Goal: Transaction & Acquisition: Purchase product/service

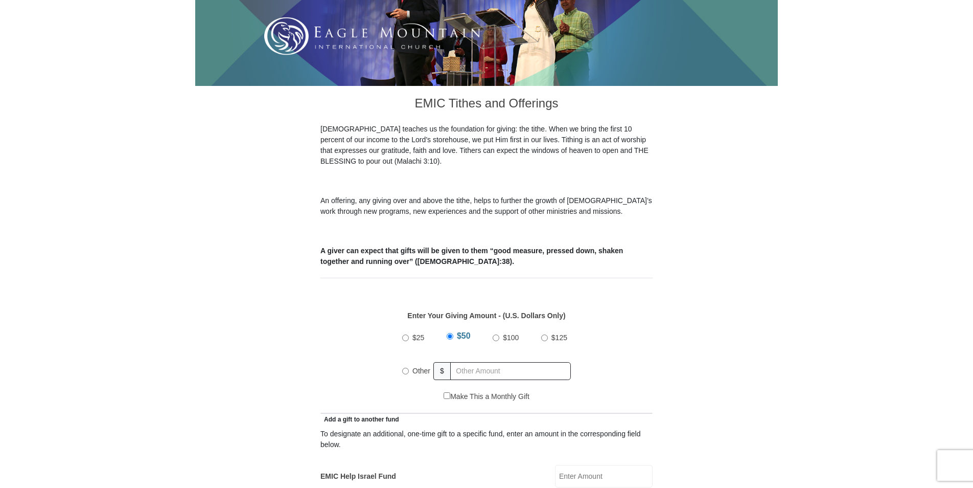
scroll to position [204, 0]
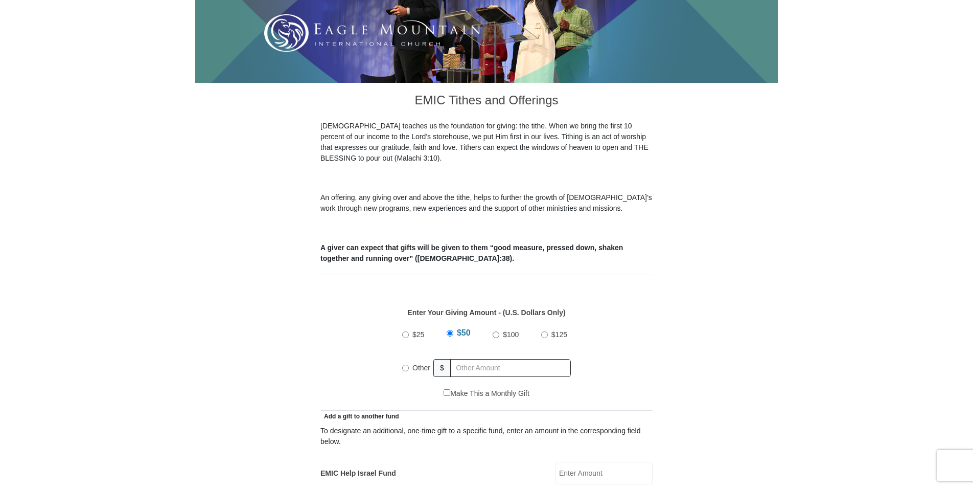
click at [405, 364] on input "Other" at bounding box center [405, 367] width 7 height 7
radio input "true"
click at [480, 359] on input "text" at bounding box center [512, 368] width 117 height 18
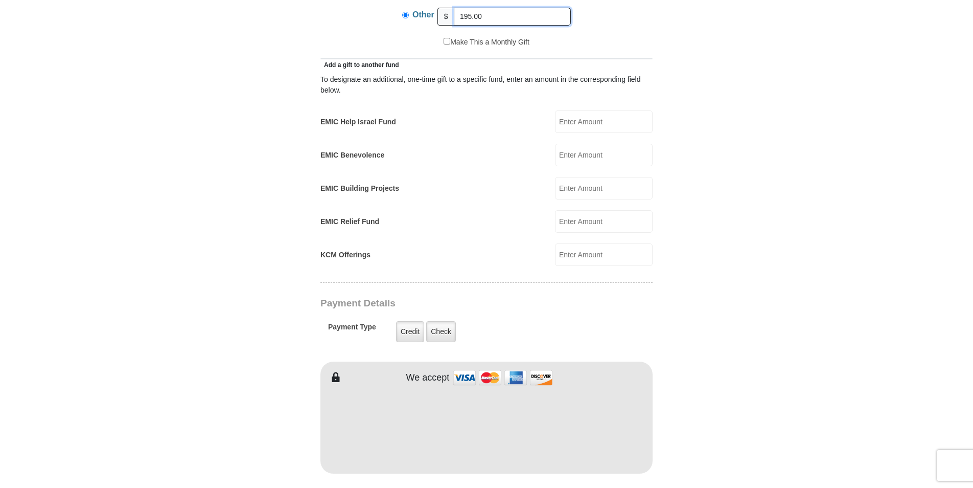
scroll to position [562, 0]
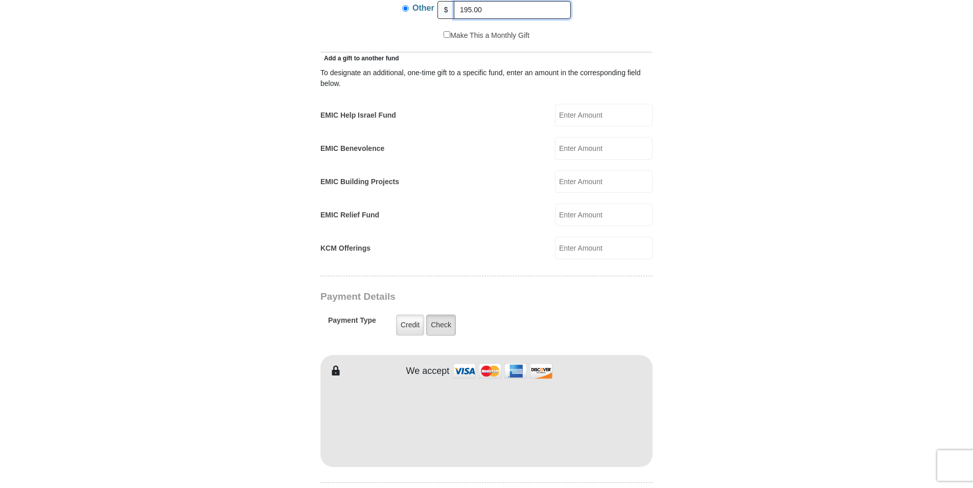
type input "195.00"
click at [443, 316] on label "Check" at bounding box center [441, 324] width 30 height 21
click at [0, 0] on input "Check" at bounding box center [0, 0] width 0 height 0
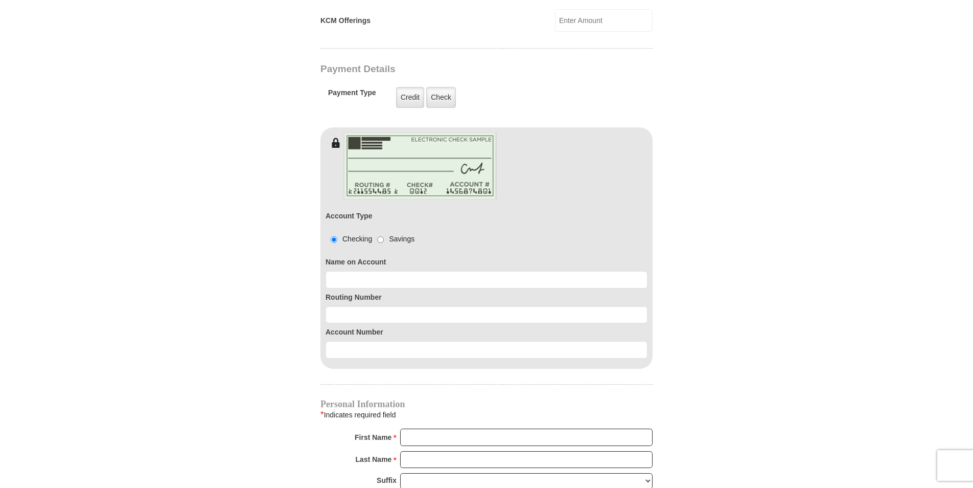
scroll to position [818, 0]
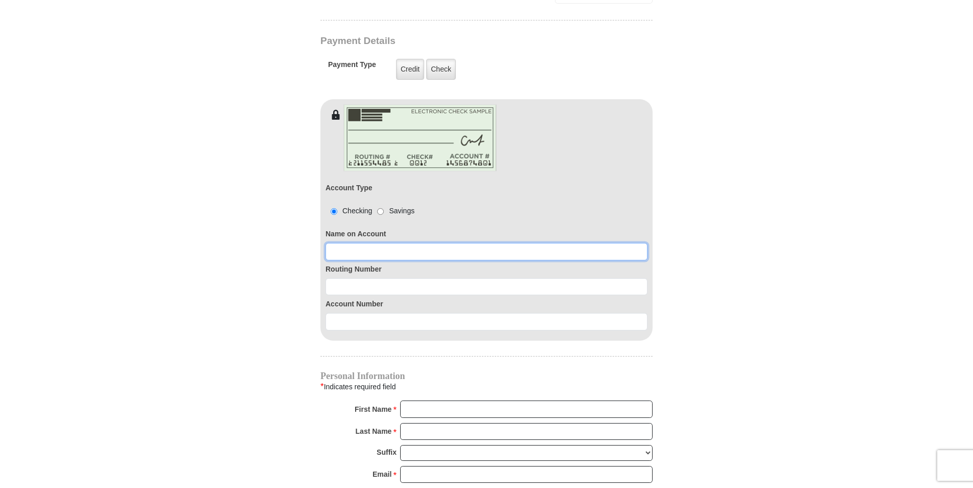
click at [399, 243] on input at bounding box center [487, 251] width 322 height 17
type input "[PERSON_NAME]"
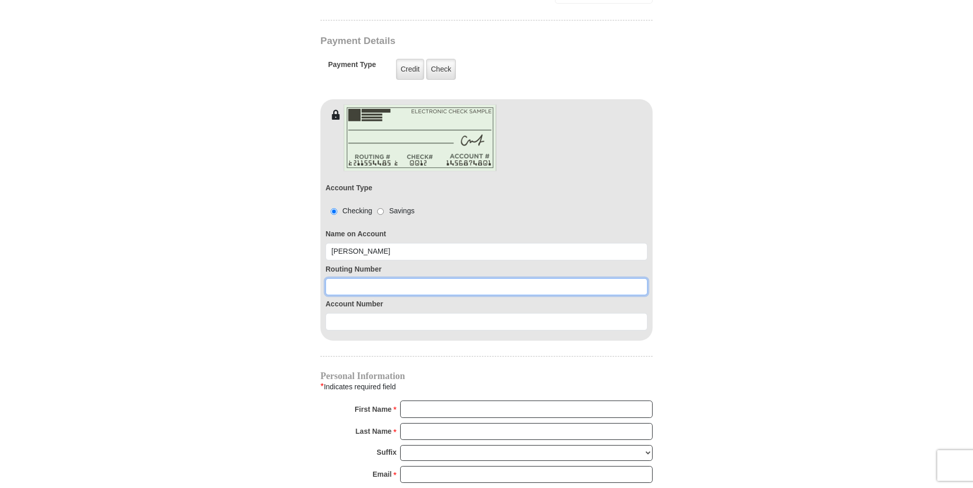
click at [363, 278] on input at bounding box center [487, 286] width 322 height 17
type input "261171587"
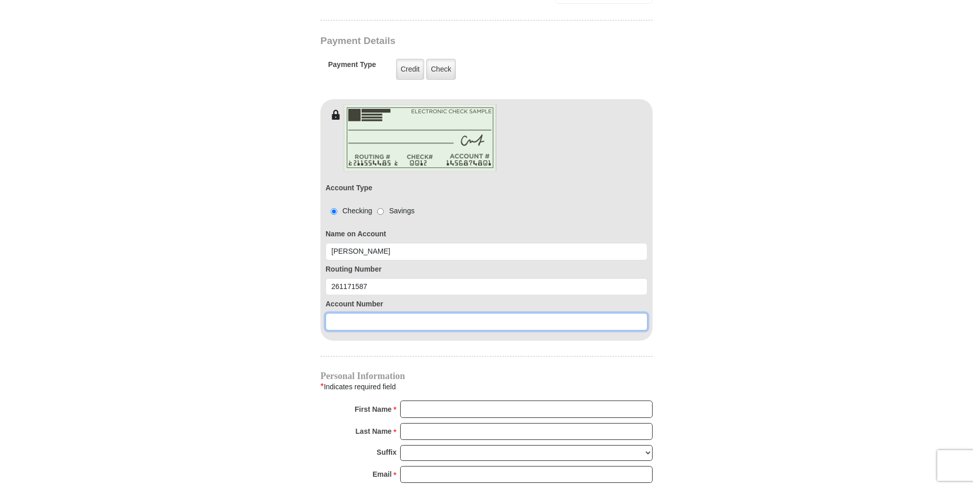
click at [371, 313] on input at bounding box center [487, 321] width 322 height 17
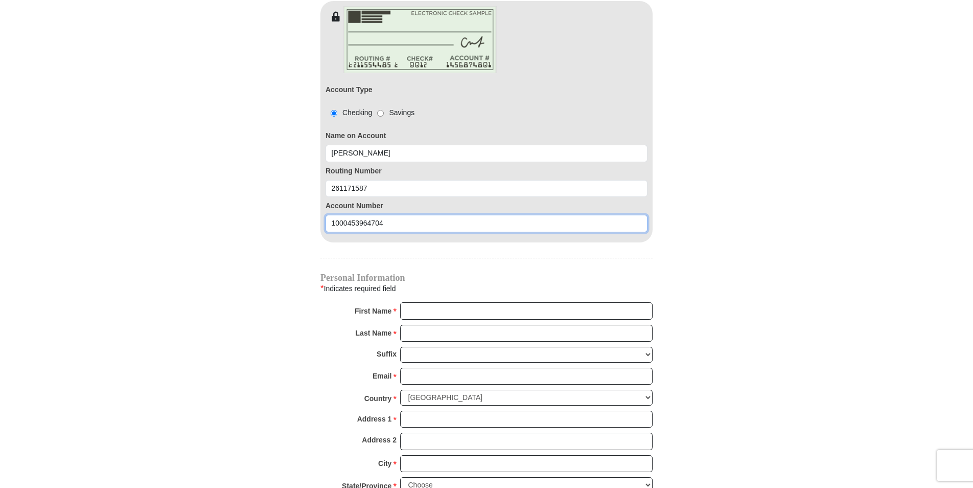
scroll to position [920, 0]
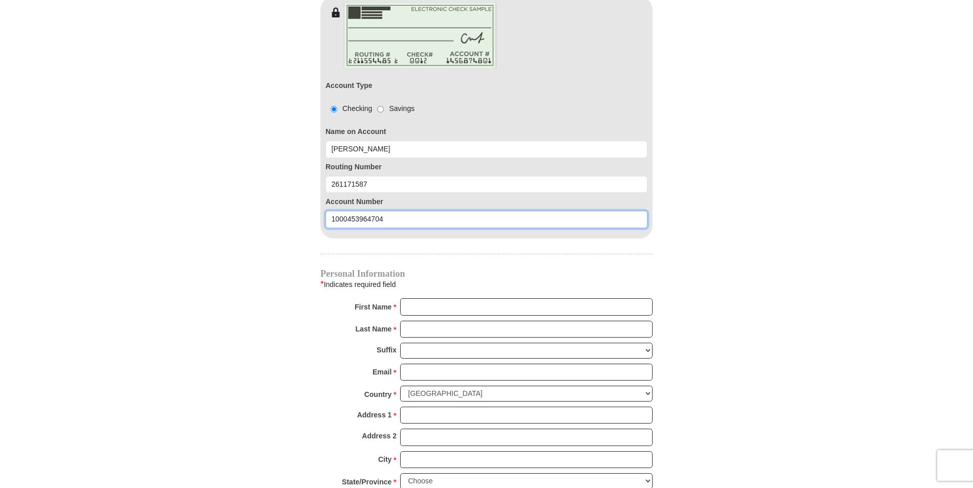
type input "1000453964704"
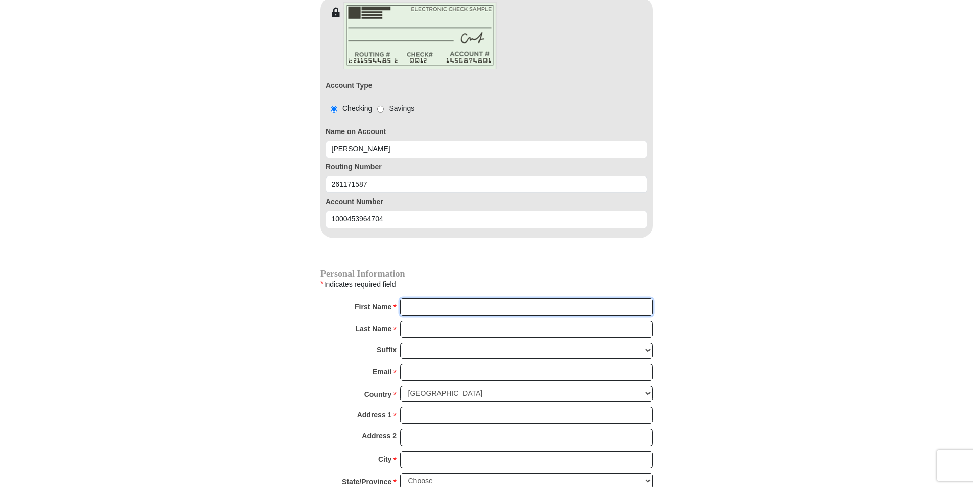
click at [536, 298] on input "First Name *" at bounding box center [526, 306] width 252 height 17
type input "[PERSON_NAME]"
click at [414, 320] on input "Last Name *" at bounding box center [526, 328] width 252 height 17
type input "[PERSON_NAME]"
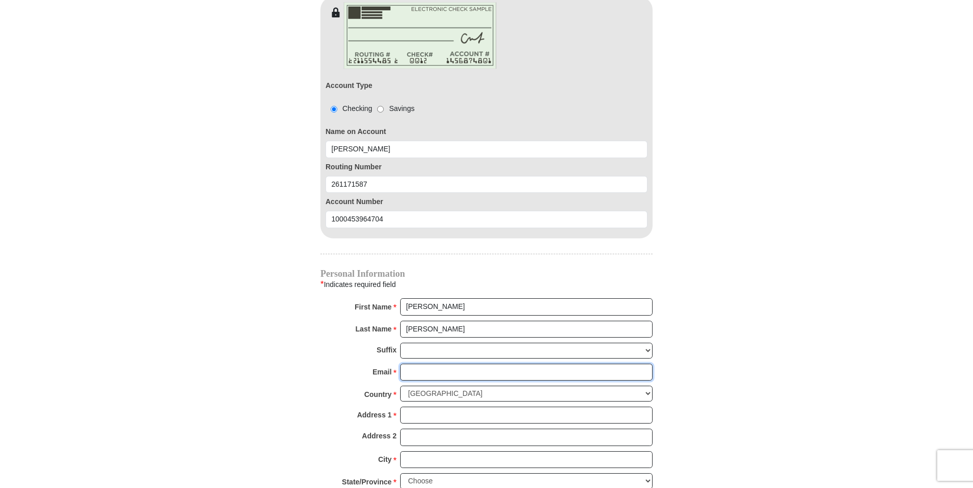
type input "[EMAIL_ADDRESS][DOMAIN_NAME]"
type input "[STREET_ADDRESS][PERSON_NAME]"
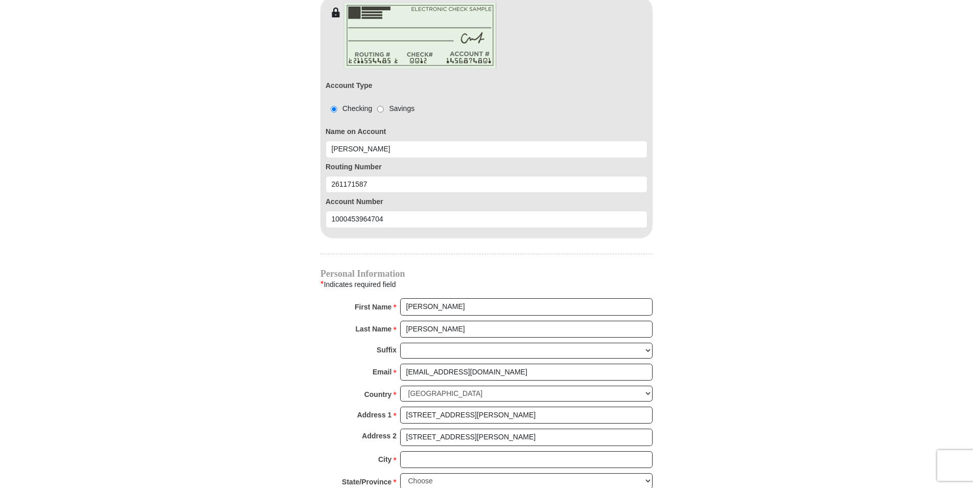
type input "9125624276"
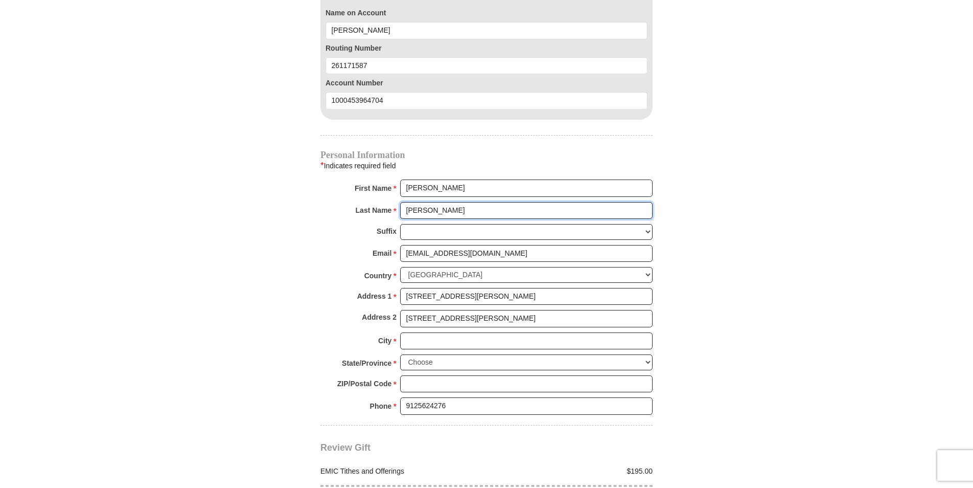
scroll to position [1073, 0]
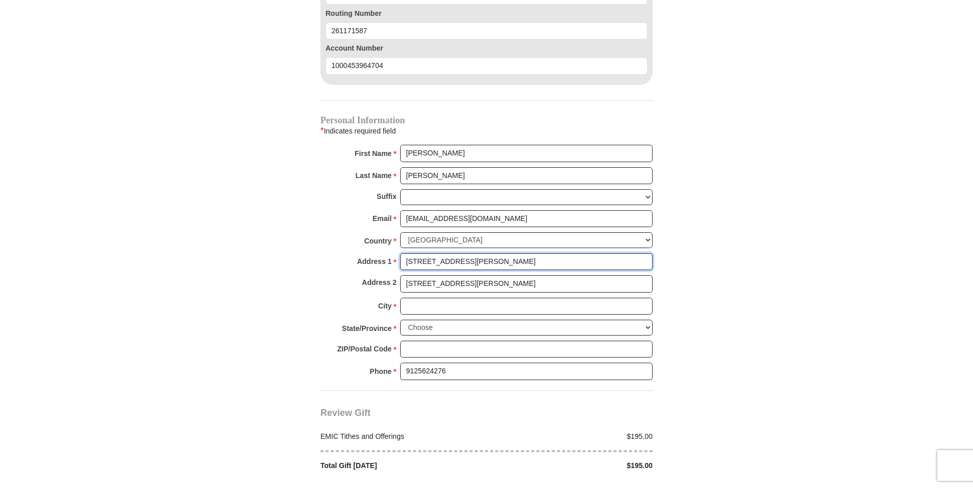
click at [488, 253] on input "[STREET_ADDRESS][PERSON_NAME]" at bounding box center [526, 261] width 252 height 17
type input "2"
type input "P O Box 201"
type input "[GEOGRAPHIC_DATA], [GEOGRAPHIC_DATA]"
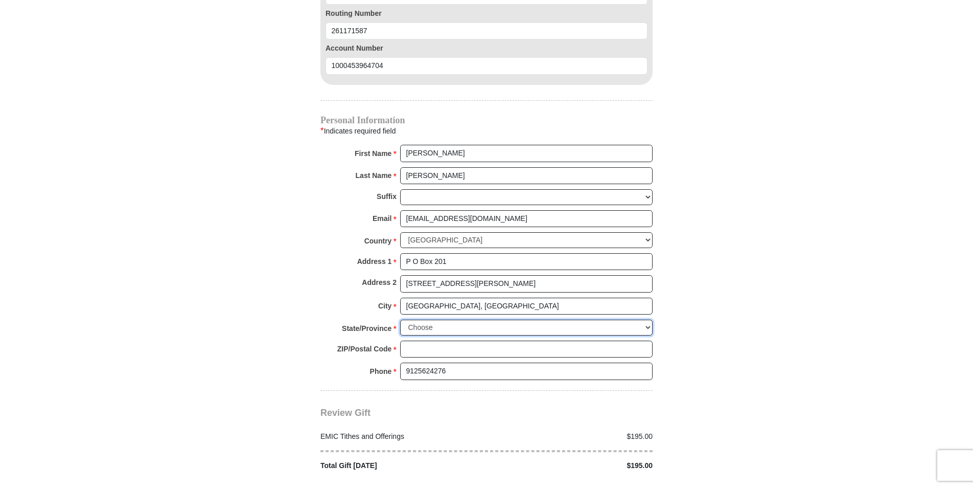
select select "GA"
type input "30448"
drag, startPoint x: 482, startPoint y: 277, endPoint x: 399, endPoint y: 270, distance: 83.6
click at [399, 275] on div "Address 2 [STREET_ADDRESS][PERSON_NAME]" at bounding box center [486, 286] width 332 height 22
drag, startPoint x: 481, startPoint y: 297, endPoint x: 373, endPoint y: 293, distance: 107.9
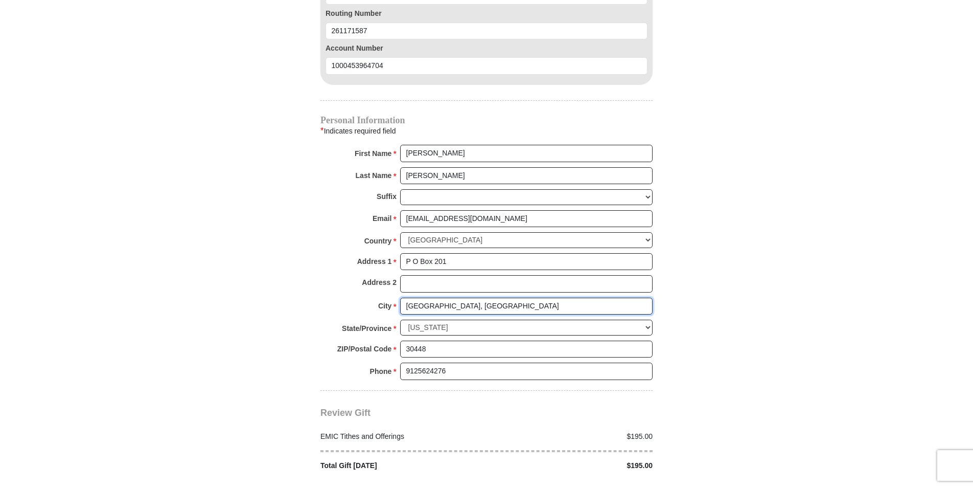
click at [373, 297] on div "City * [GEOGRAPHIC_DATA], [GEOGRAPHIC_DATA] Please enter City" at bounding box center [486, 308] width 332 height 22
type input "[PERSON_NAME]"
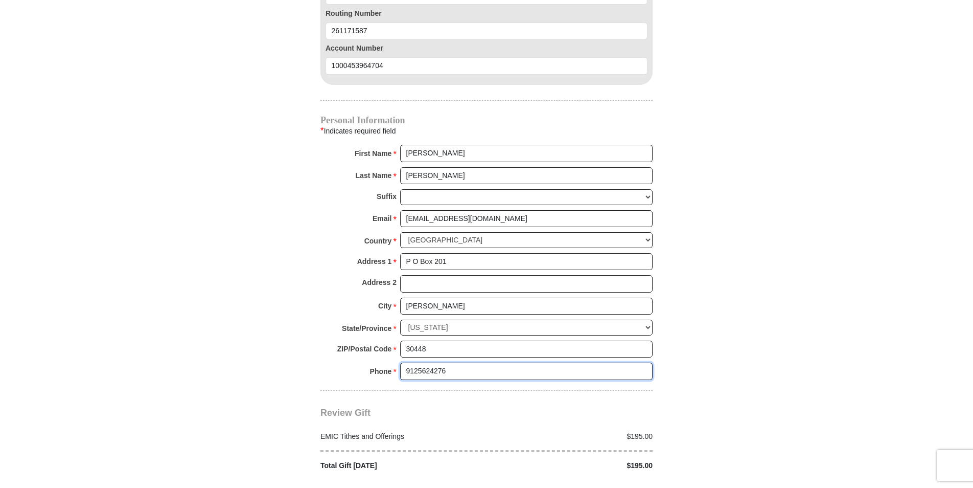
click at [495, 366] on input "9125624276" at bounding box center [526, 370] width 252 height 17
type input "9"
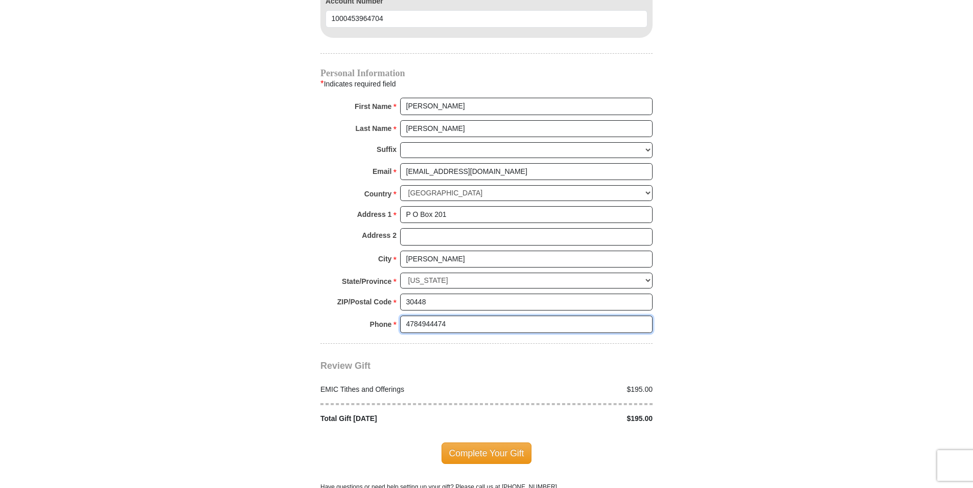
scroll to position [1175, 0]
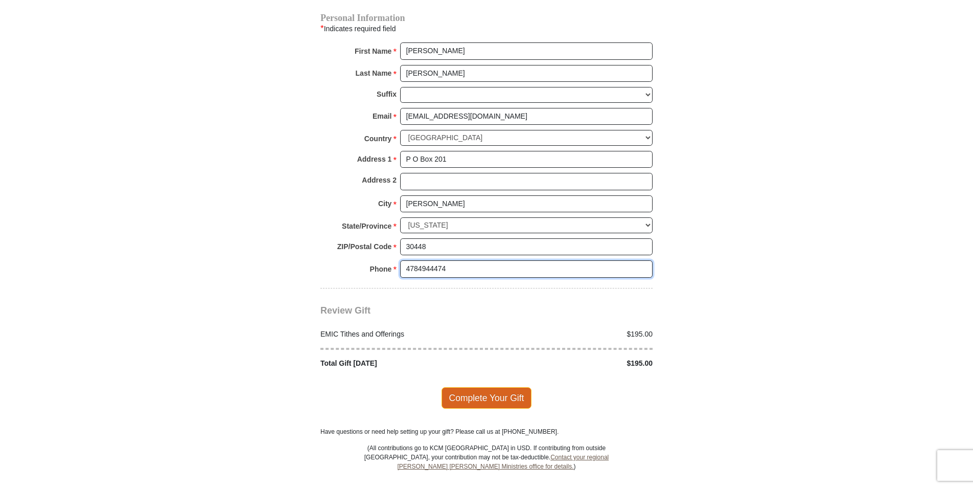
type input "4784944474"
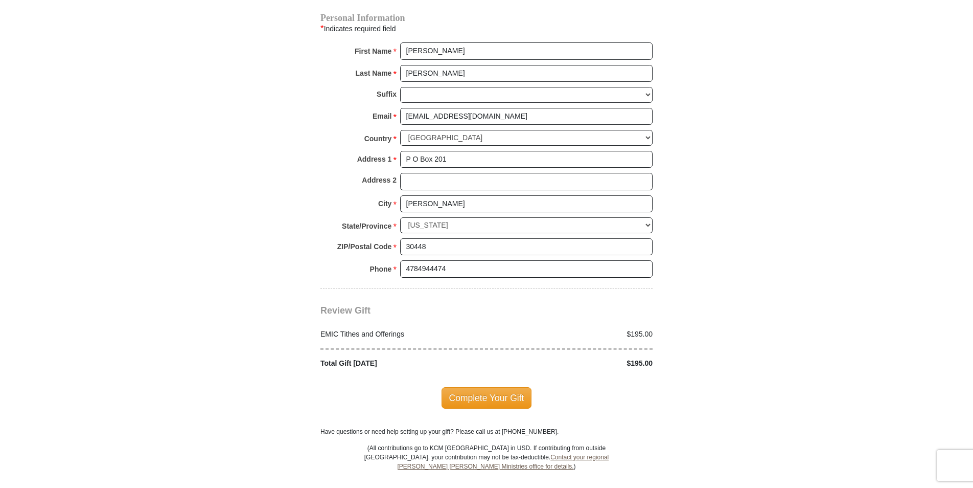
click at [490, 387] on span "Complete Your Gift" at bounding box center [487, 397] width 90 height 21
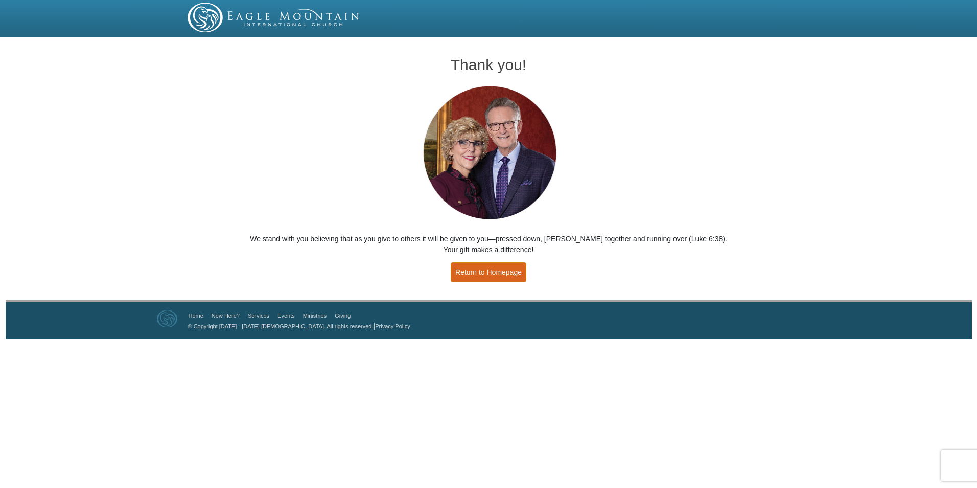
click at [492, 271] on link "Return to Homepage" at bounding box center [489, 272] width 76 height 20
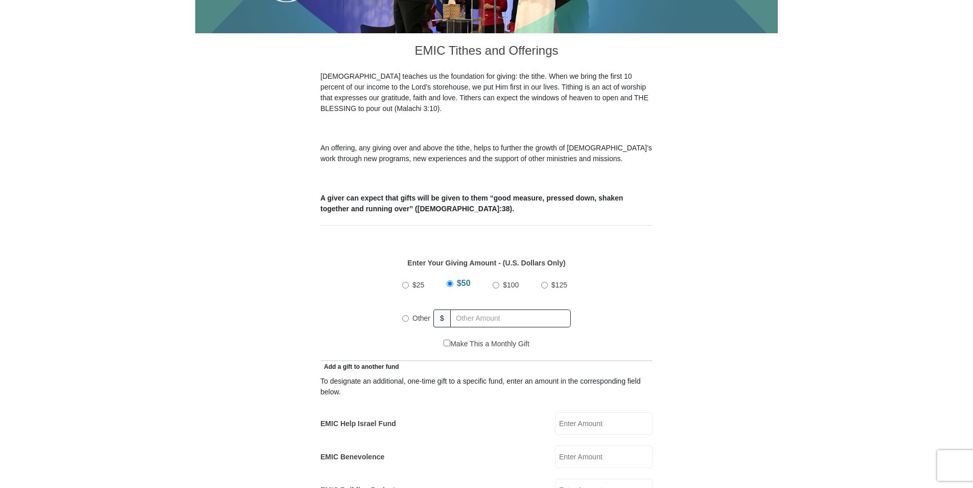
scroll to position [256, 0]
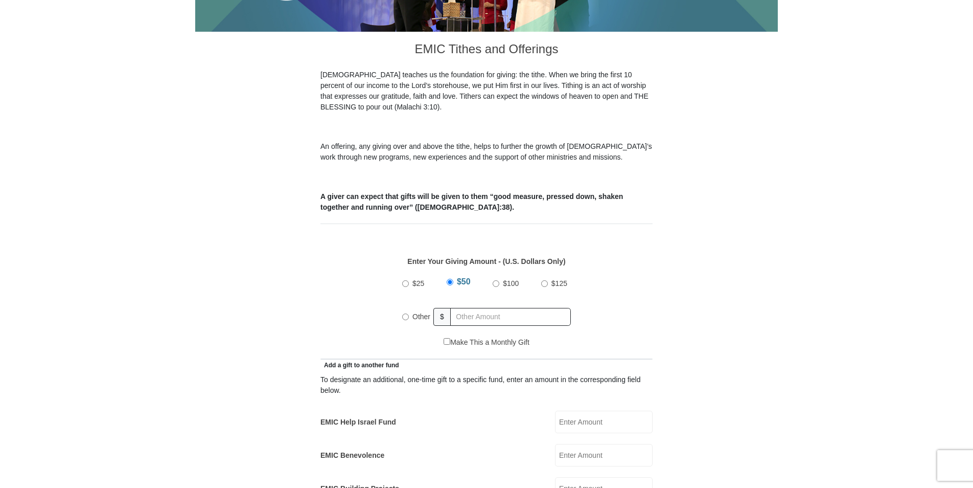
click at [404, 313] on input "Other" at bounding box center [405, 316] width 7 height 7
radio input "true"
click at [472, 308] on input "text" at bounding box center [512, 317] width 117 height 18
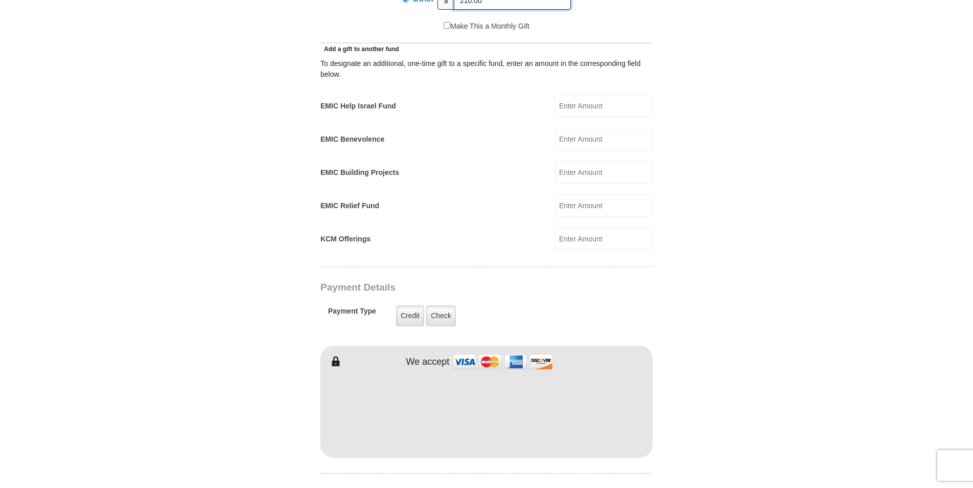
scroll to position [613, 0]
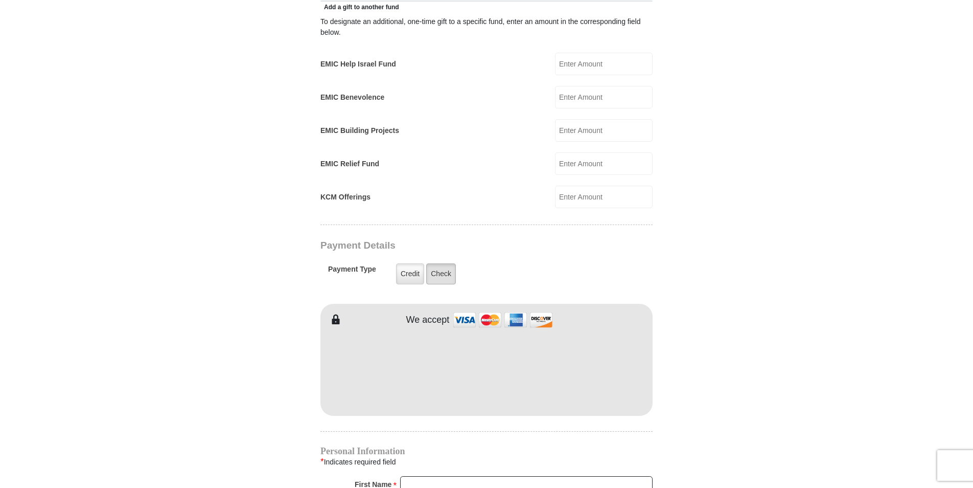
type input "210.00"
click at [441, 263] on label "Check" at bounding box center [441, 273] width 30 height 21
click at [0, 0] on input "Check" at bounding box center [0, 0] width 0 height 0
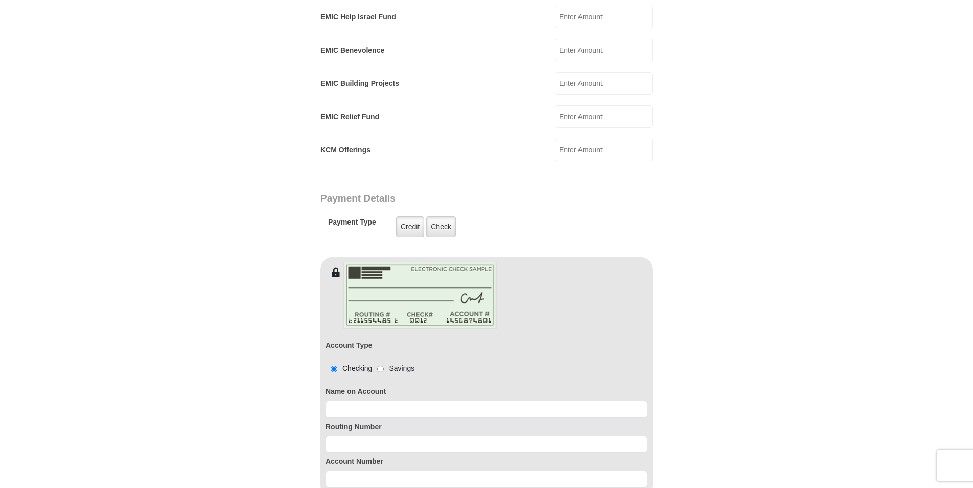
scroll to position [715, 0]
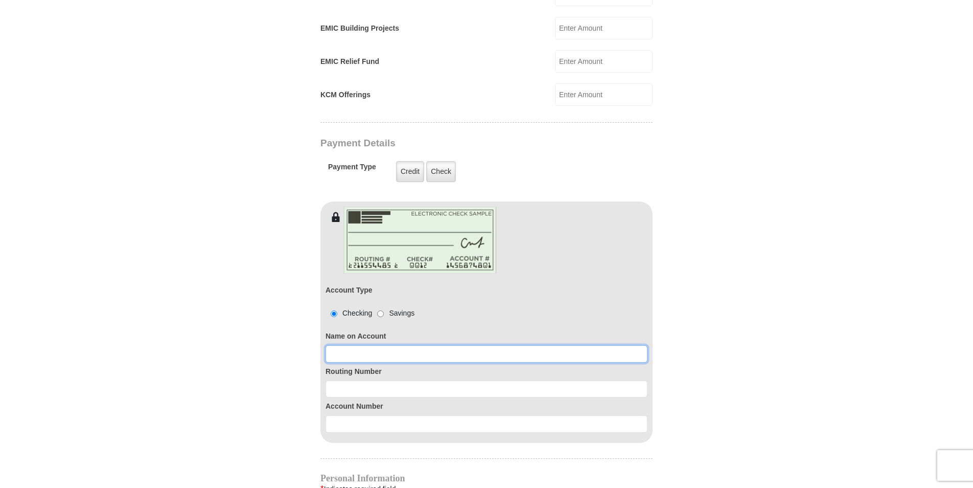
click at [435, 346] on input at bounding box center [487, 353] width 322 height 17
type input "[PERSON_NAME]"
click at [831, 234] on body "[GEOGRAPHIC_DATA][DEMOGRAPHIC_DATA] Online Giving Because of gifts like yours, …" at bounding box center [486, 277] width 973 height 1984
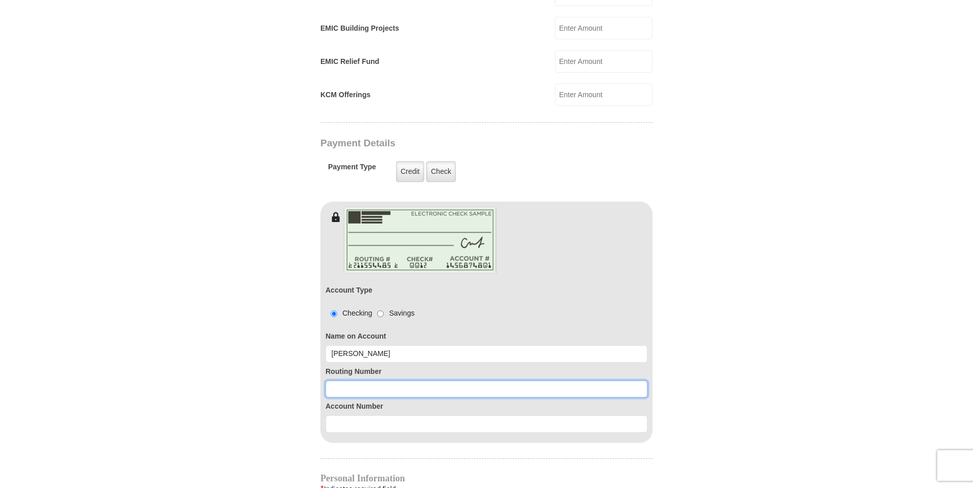
click at [357, 380] on input at bounding box center [487, 388] width 322 height 17
type input "0611203558"
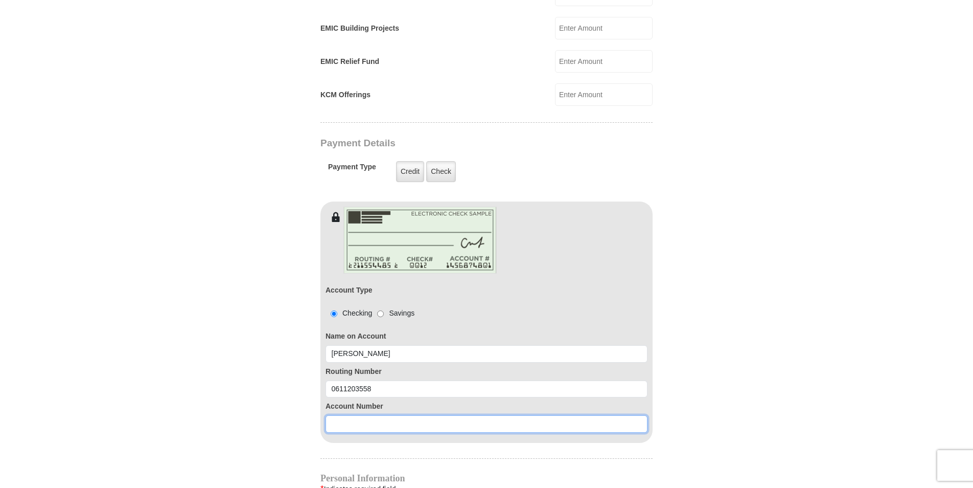
click at [382, 415] on input at bounding box center [487, 423] width 322 height 17
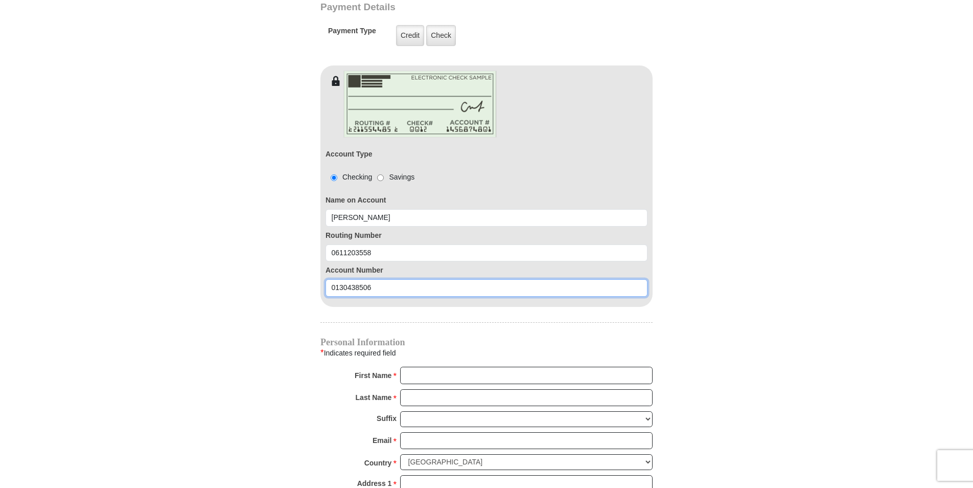
scroll to position [869, 0]
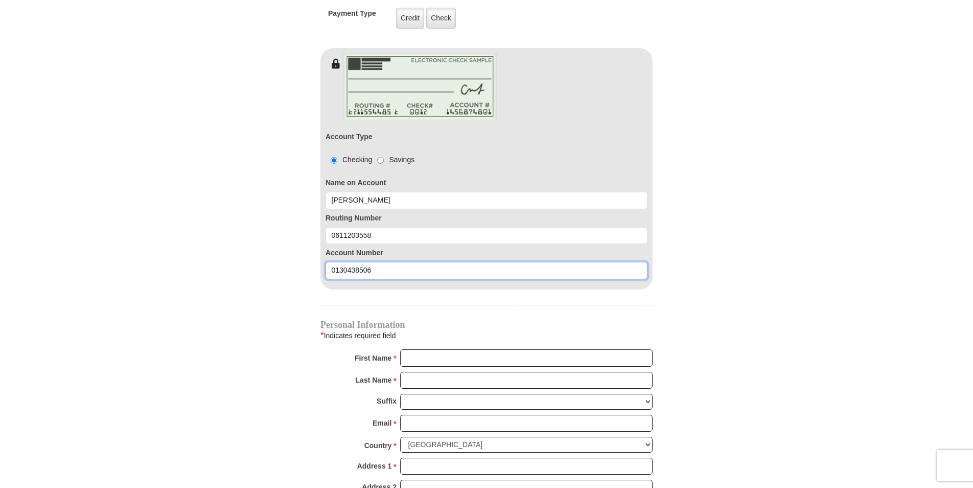
type input "0130438506"
click at [518, 349] on input "First Name *" at bounding box center [526, 357] width 252 height 17
type input "[PERSON_NAME]"
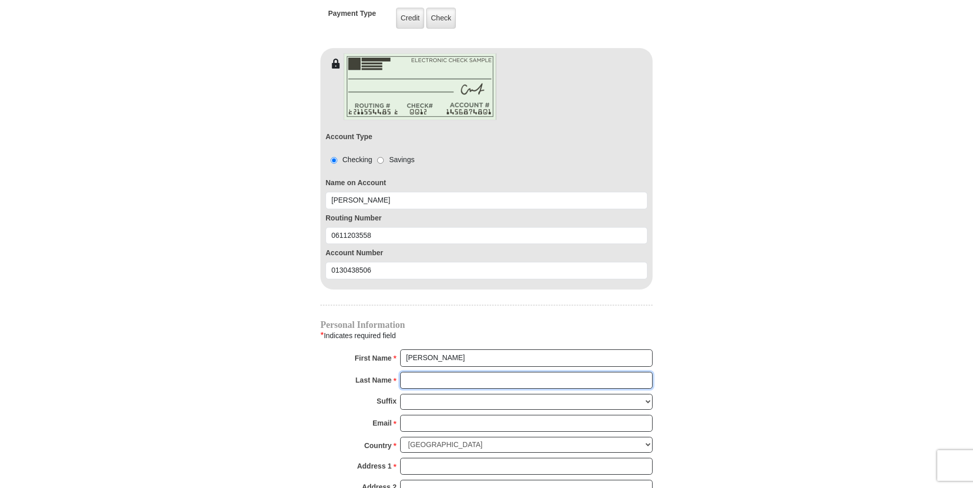
type input "[PERSON_NAME]"
type input "[EMAIL_ADDRESS][DOMAIN_NAME]"
type input "P. O. Box 201"
type input "Nunez, GA"
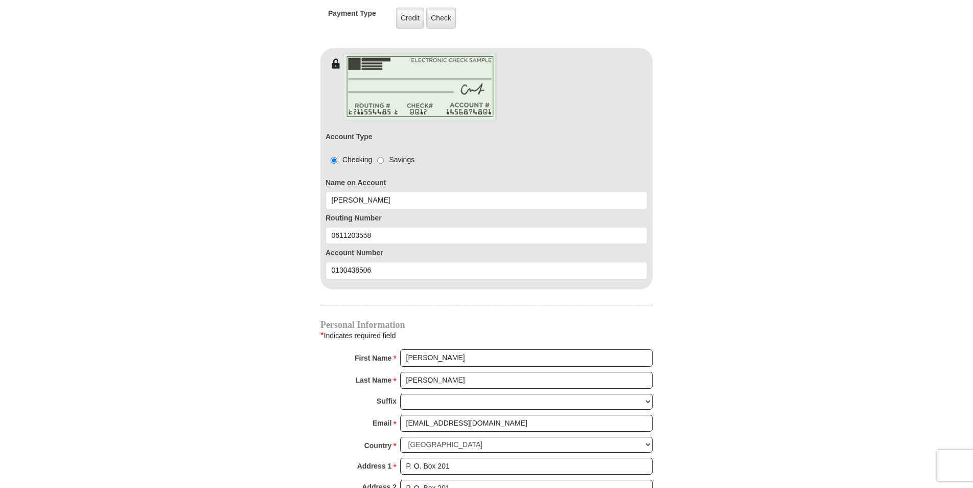
select select "GA"
type input "30448"
type input "4784944474"
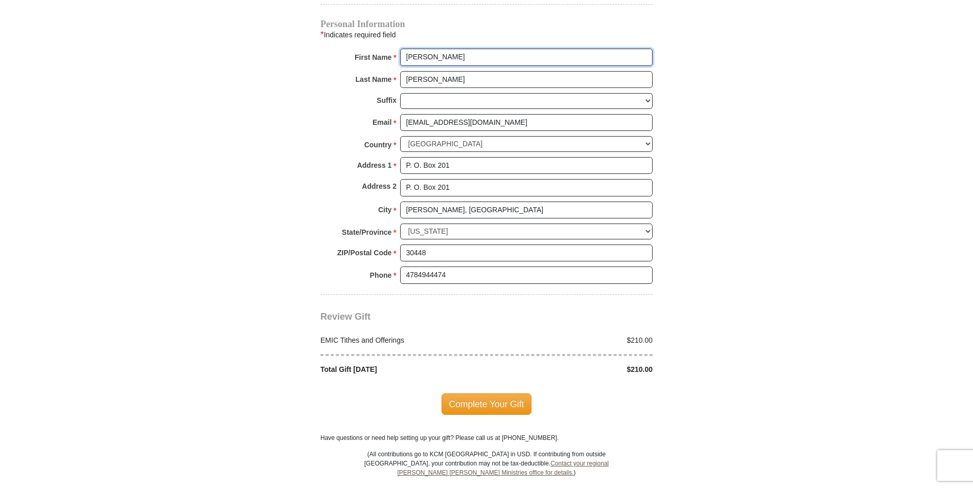
scroll to position [1175, 0]
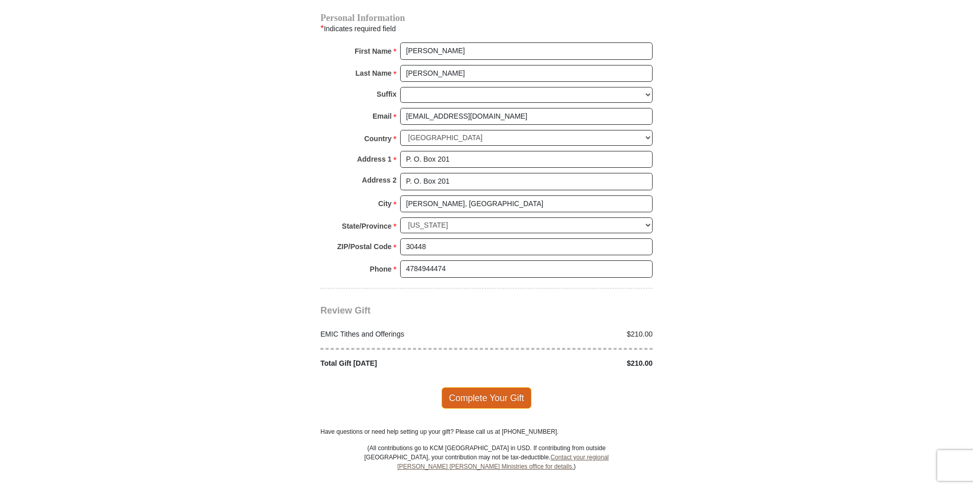
click at [485, 387] on span "Complete Your Gift" at bounding box center [487, 397] width 90 height 21
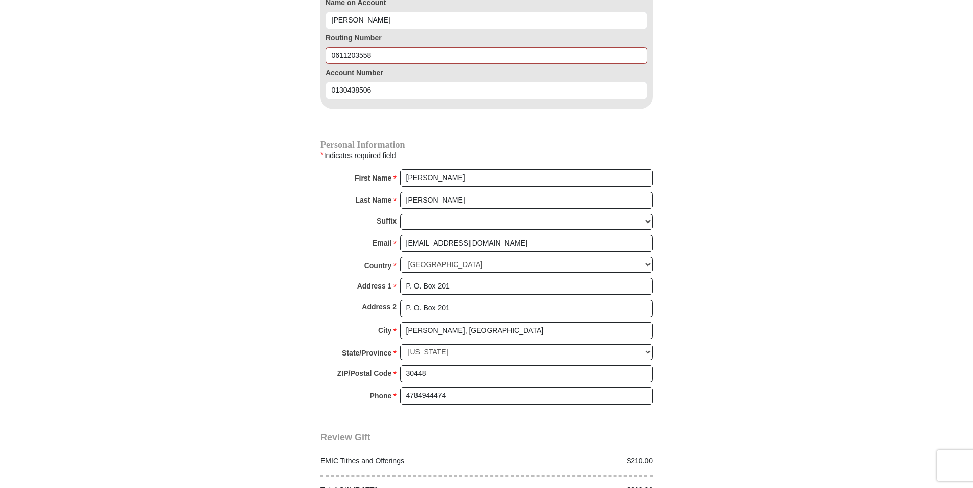
scroll to position [1040, 0]
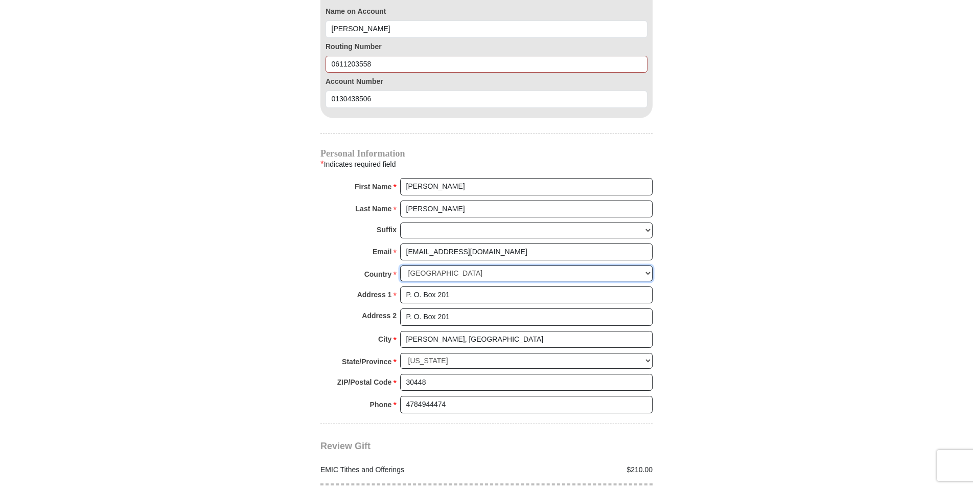
click at [502, 265] on select "United States of America Canada Antigua and Barbuda Argentina Armenia Aruba Aus…" at bounding box center [526, 273] width 252 height 16
drag, startPoint x: 461, startPoint y: 305, endPoint x: 402, endPoint y: 305, distance: 59.3
click at [402, 308] on input "P. O. Box 201" at bounding box center [526, 316] width 252 height 17
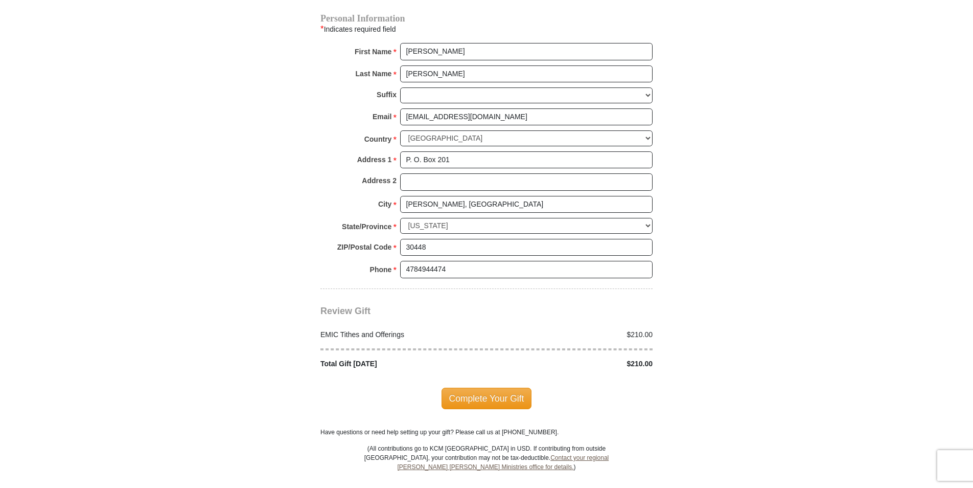
scroll to position [1244, 0]
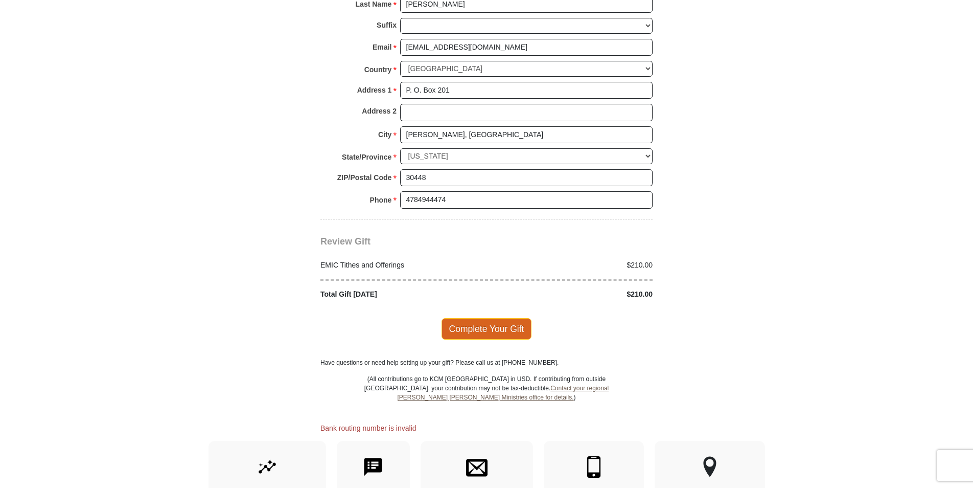
click at [472, 318] on span "Complete Your Gift" at bounding box center [487, 328] width 90 height 21
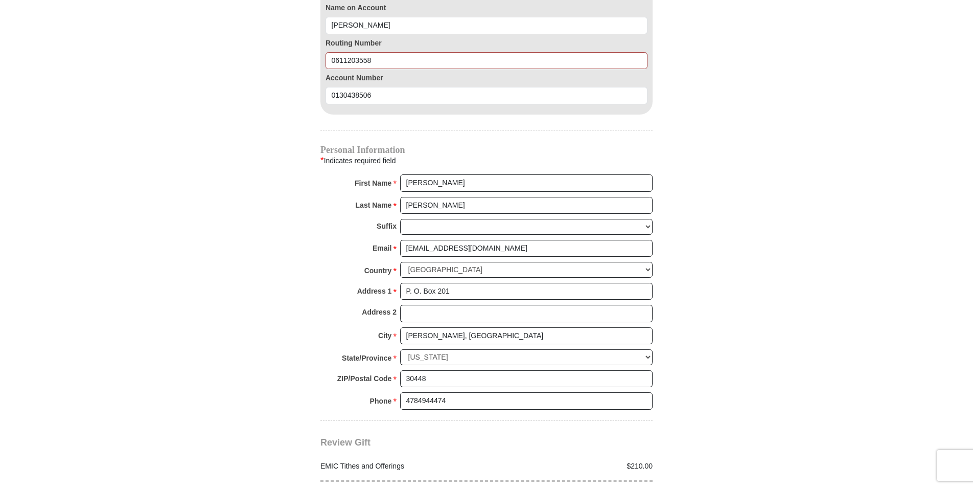
scroll to position [1040, 0]
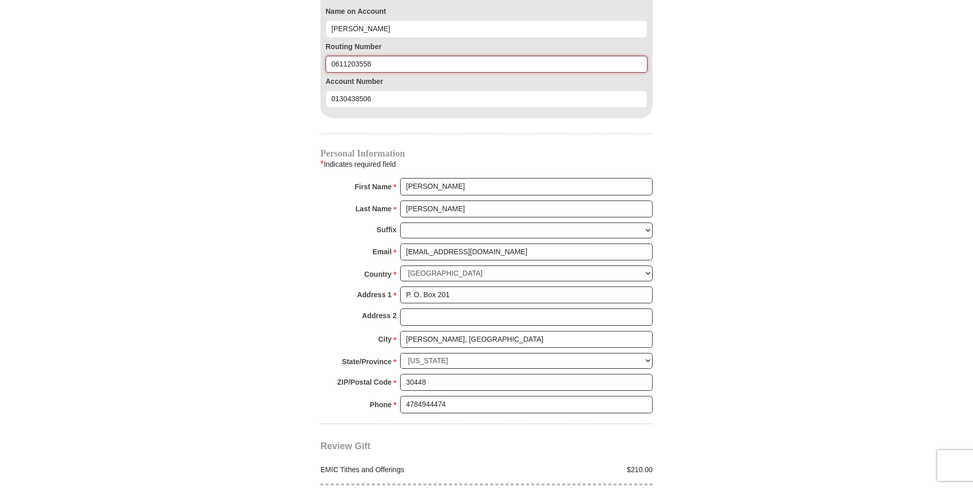
drag, startPoint x: 381, startPoint y: 54, endPoint x: 291, endPoint y: 54, distance: 90.5
type input "061203558"
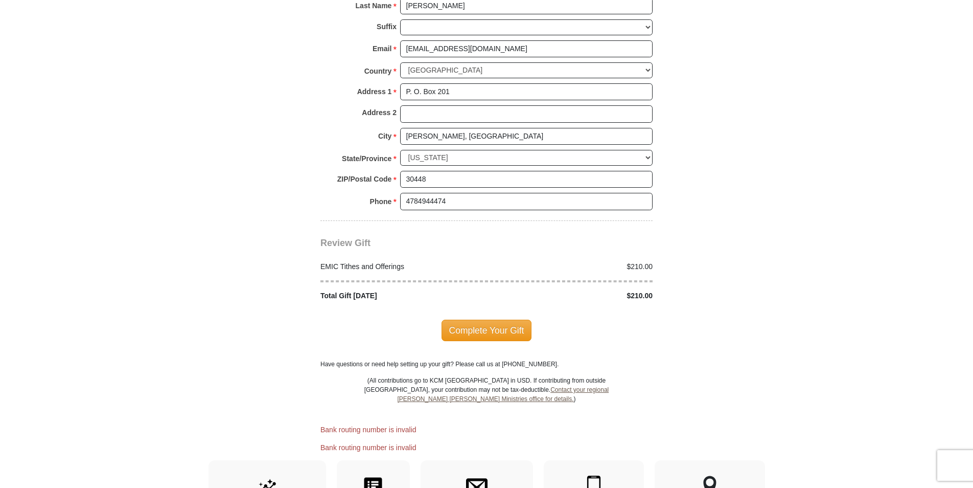
scroll to position [1244, 0]
click at [497, 318] on span "Complete Your Gift" at bounding box center [487, 328] width 90 height 21
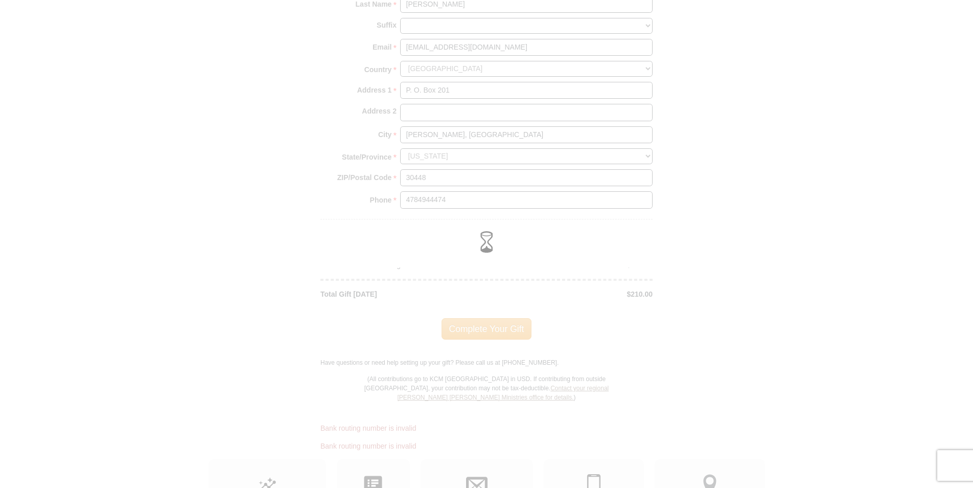
scroll to position [1209, 0]
